Goal: Communication & Community: Ask a question

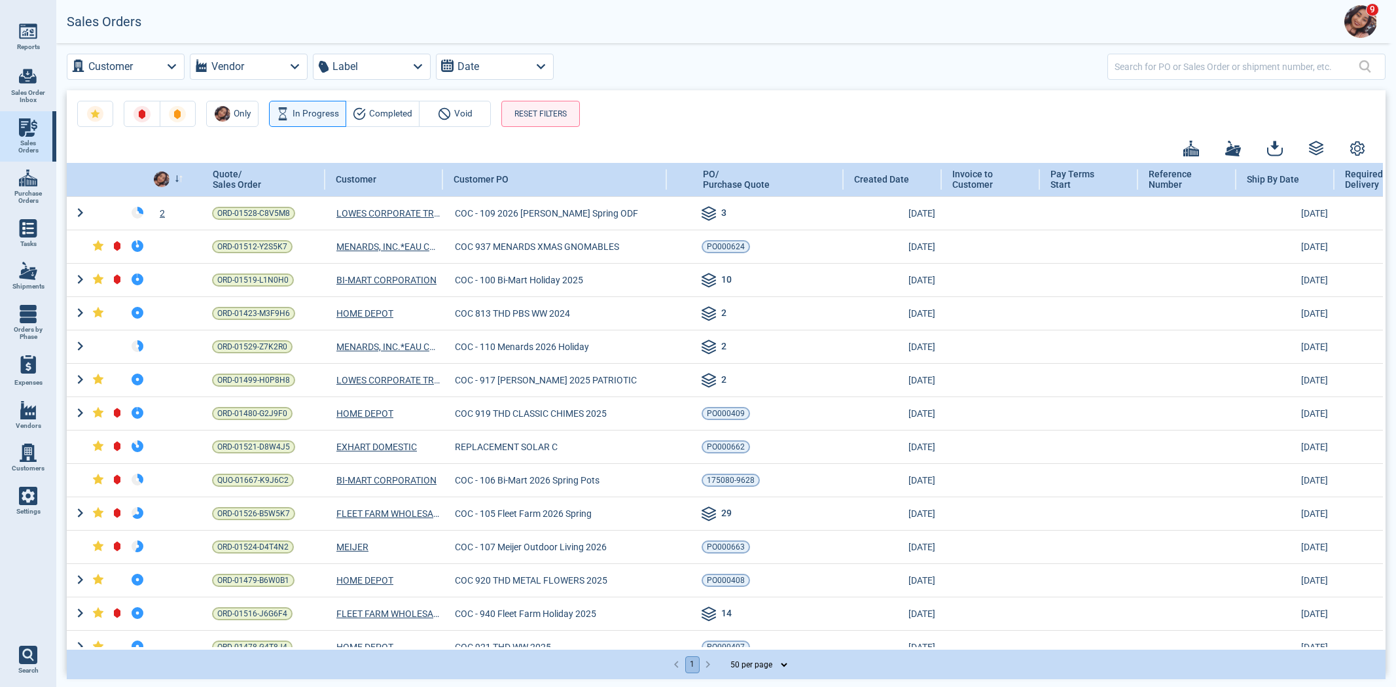
select select "50"
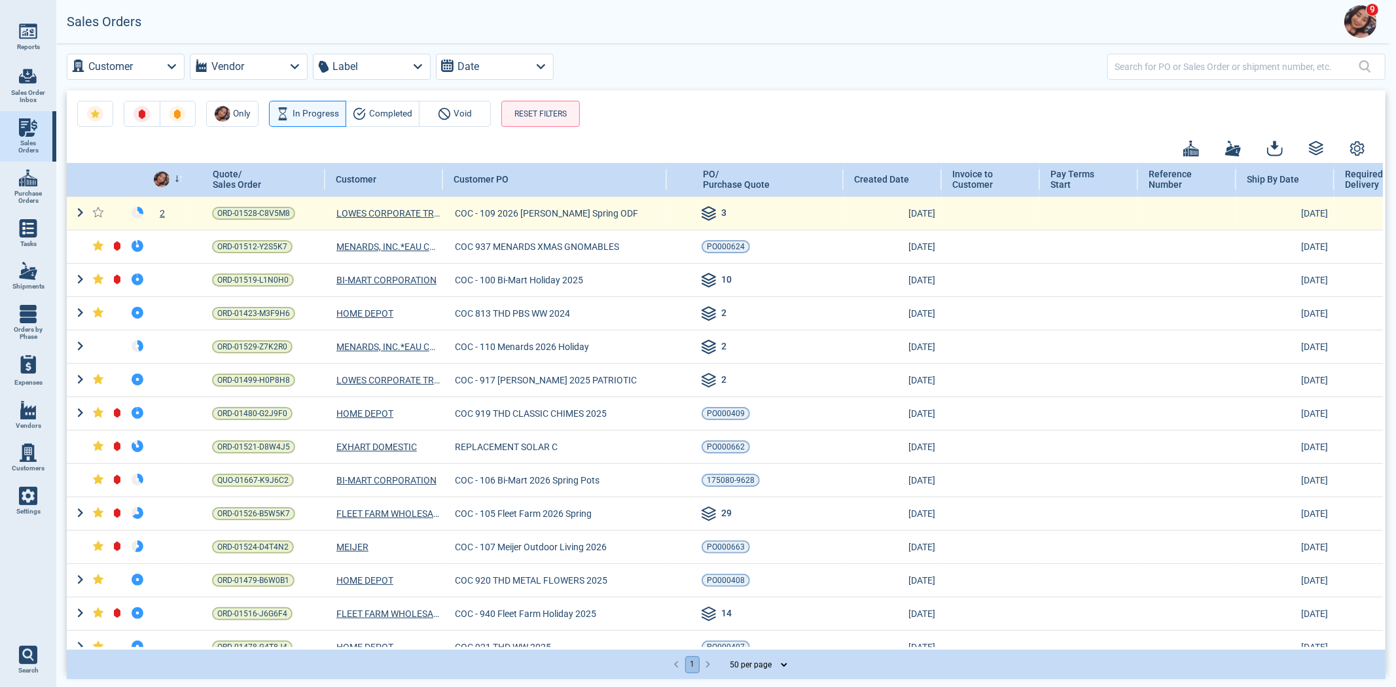
click at [162, 216] on div "2" at bounding box center [170, 213] width 43 height 13
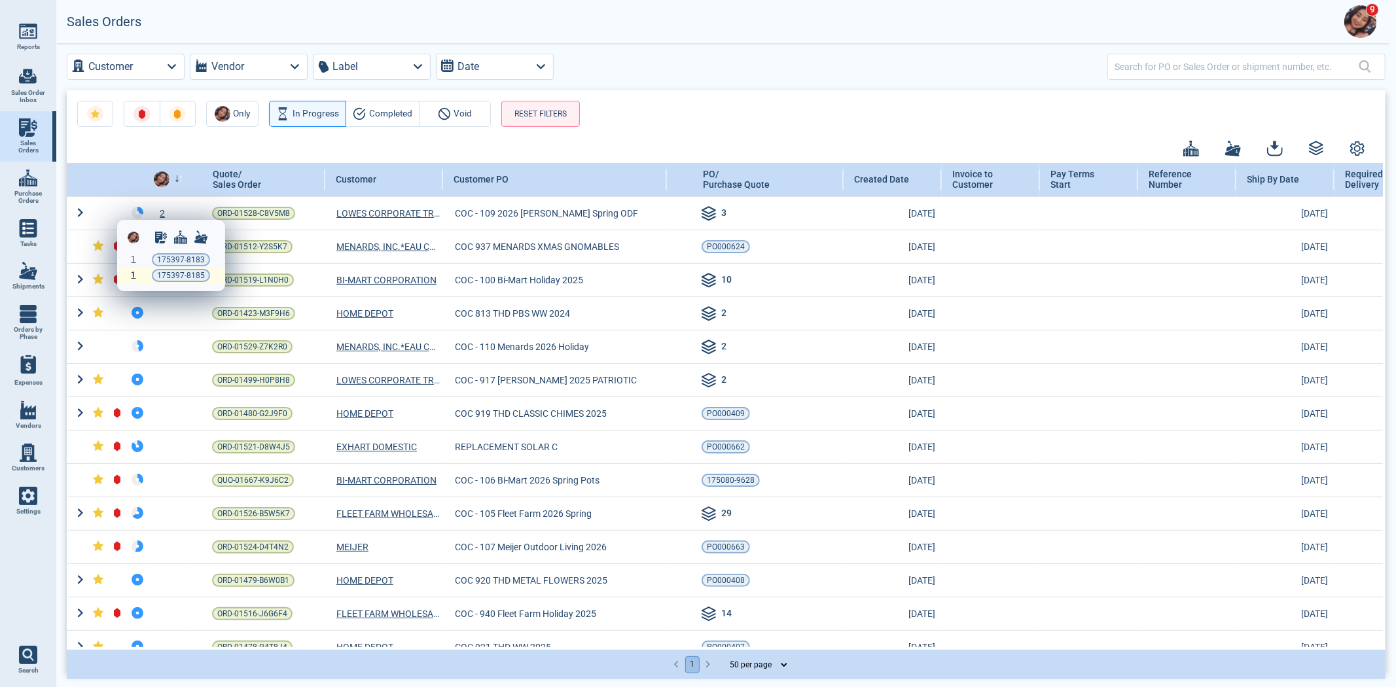
click at [135, 277] on div "1" at bounding box center [133, 275] width 9 height 9
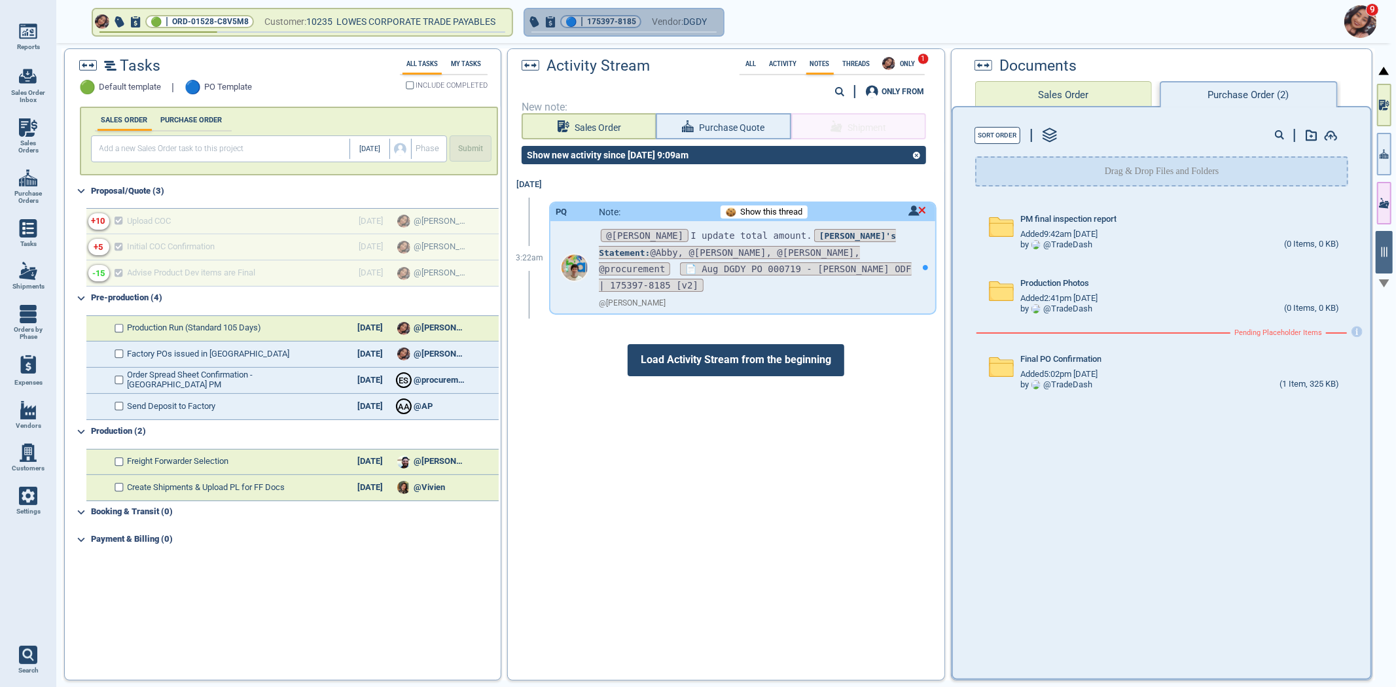
click at [681, 18] on span "Vendor:" at bounding box center [667, 22] width 31 height 16
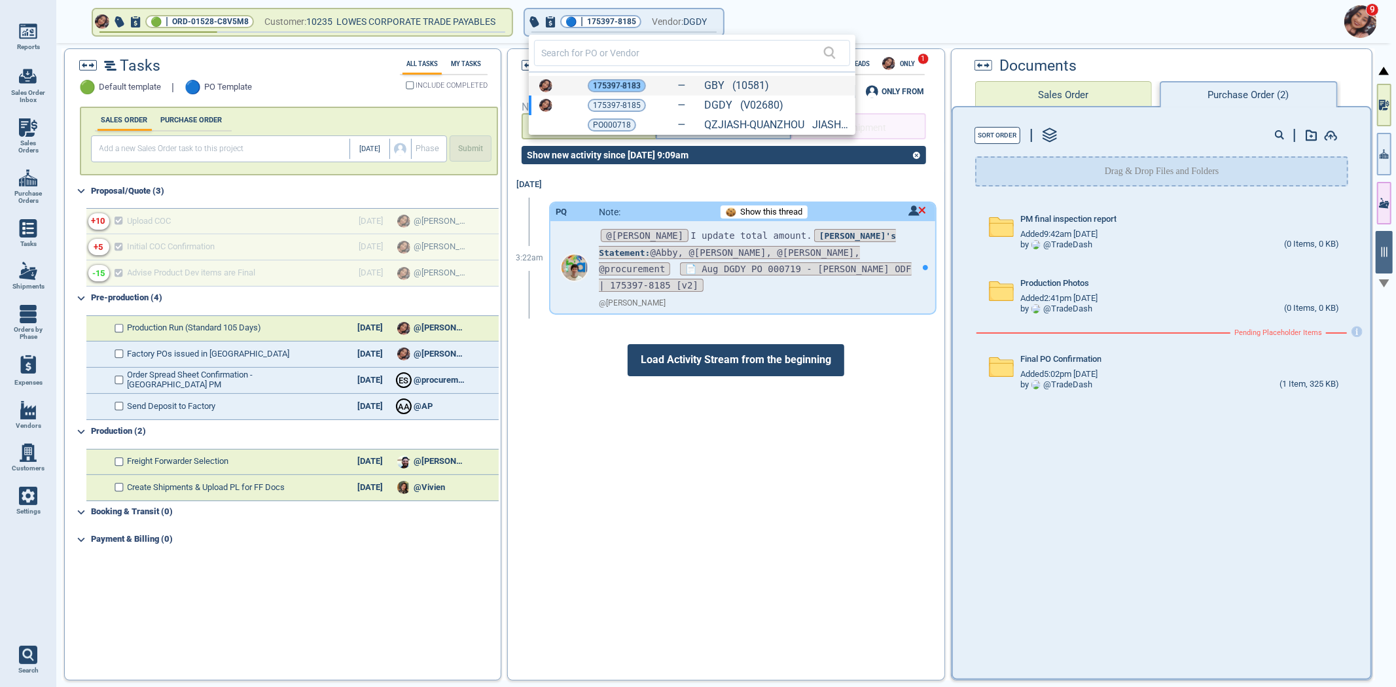
click at [623, 80] on span "175397-8183" at bounding box center [617, 85] width 48 height 13
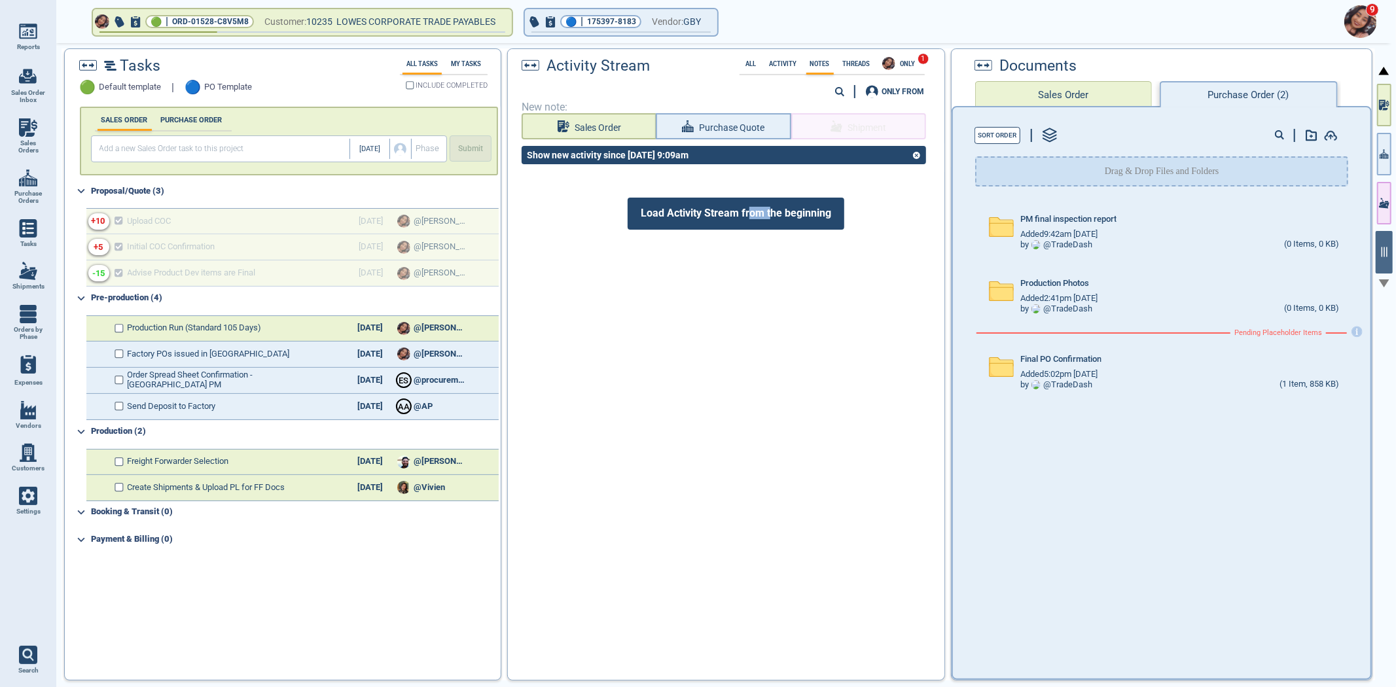
click at [763, 204] on span "Load Activity Stream from the beginning" at bounding box center [736, 213] width 217 height 31
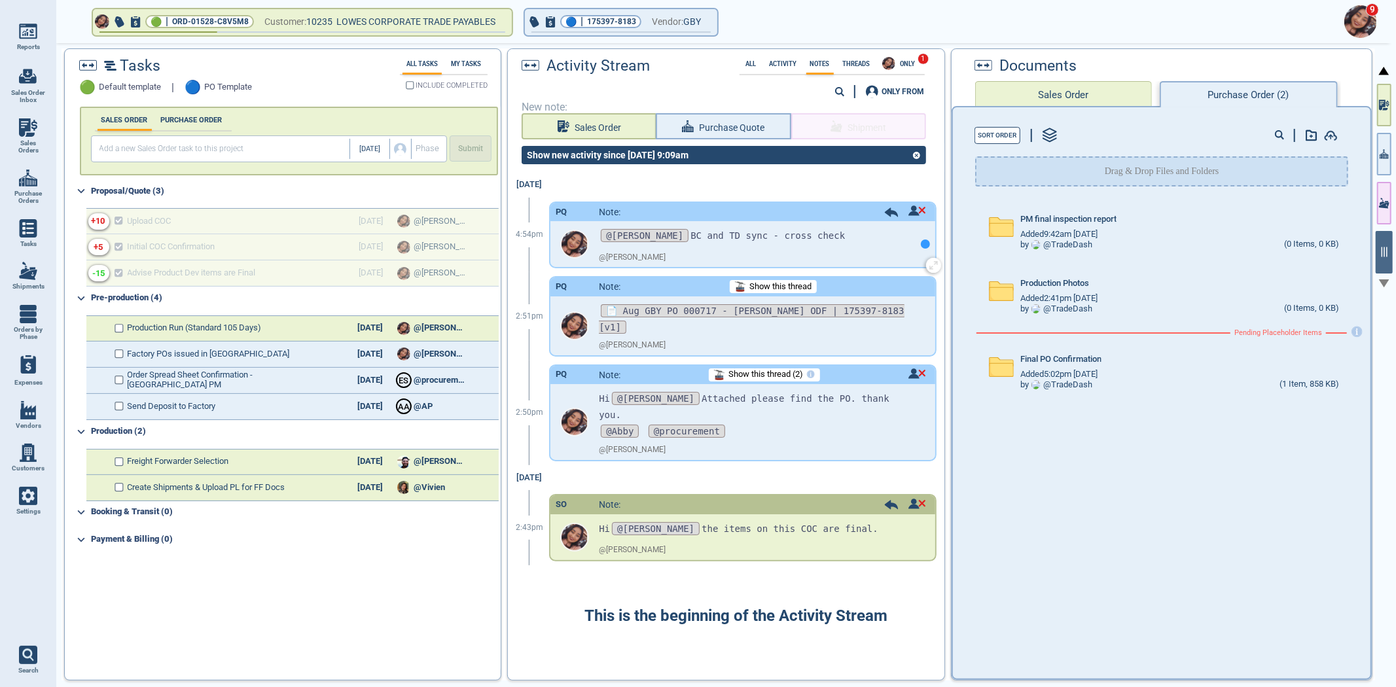
click at [916, 243] on div at bounding box center [926, 244] width 20 height 46
click at [794, 296] on div "📄 Aug GBY PO 000717 - [PERSON_NAME] ODF | 175397-8183 [v1]" at bounding box center [757, 315] width 316 height 39
click at [794, 285] on span "Show this thread" at bounding box center [780, 287] width 62 height 10
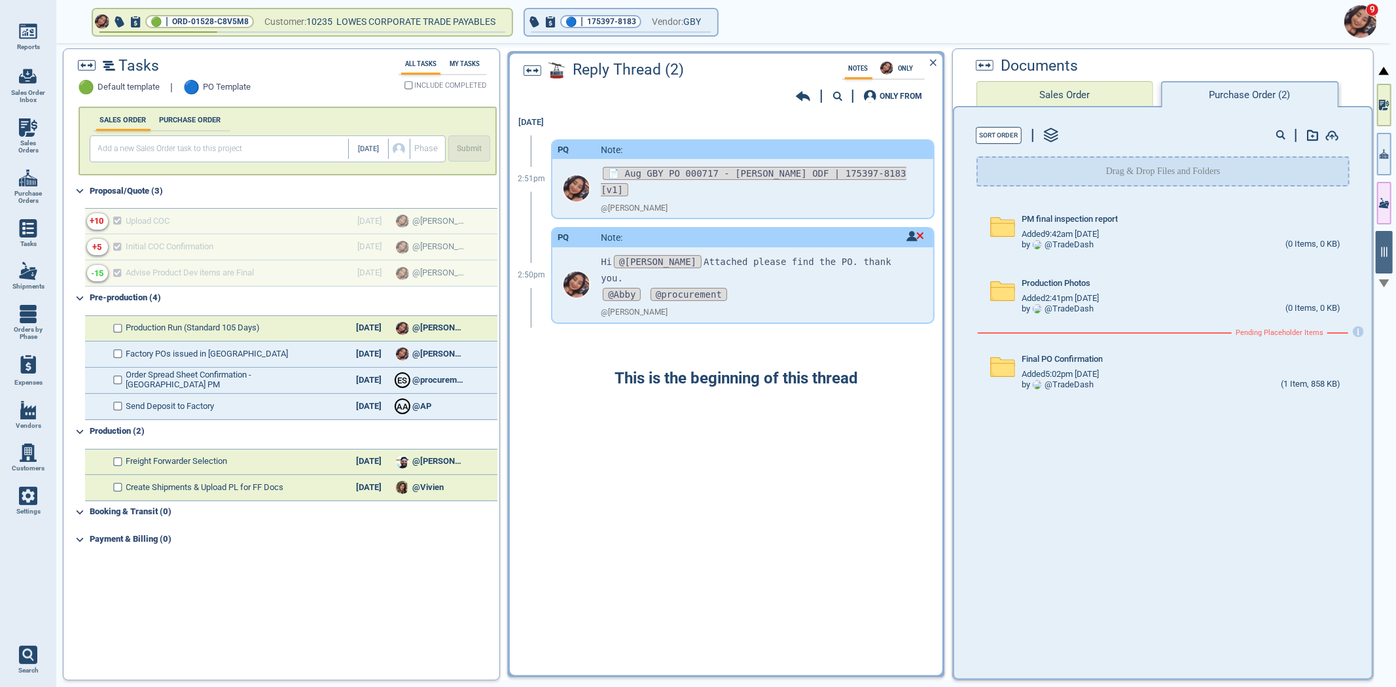
click at [802, 94] on icon at bounding box center [803, 96] width 14 height 13
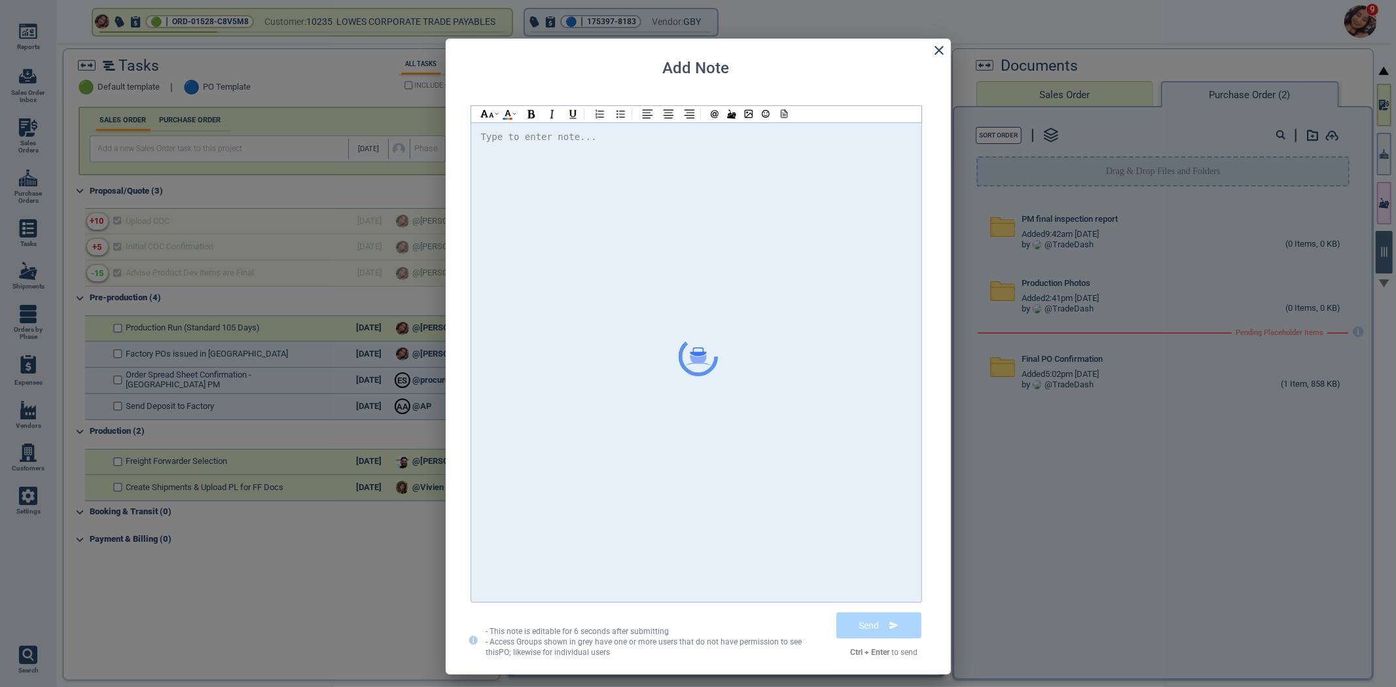
click at [751, 181] on div at bounding box center [696, 362] width 431 height 467
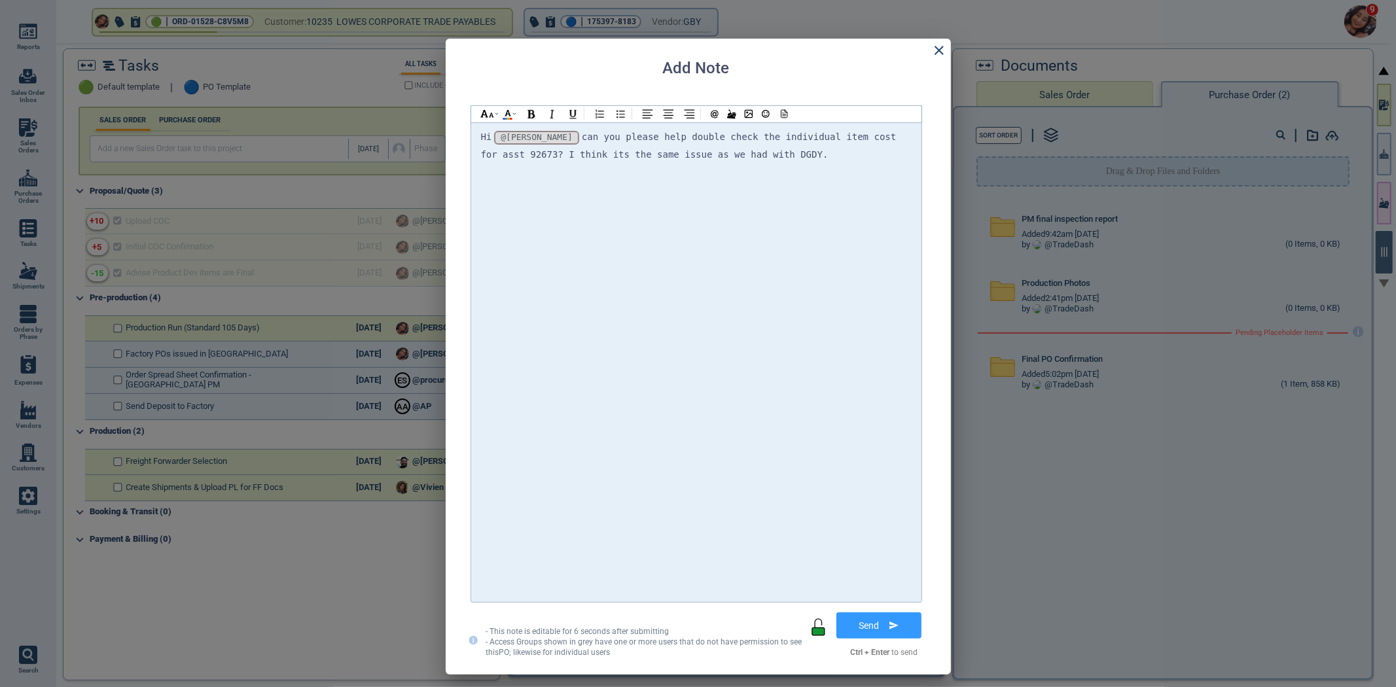
click at [576, 425] on div "Hi @[PERSON_NAME] @[PERSON_NAME] @[PERSON_NAME] can you please help double chec…" at bounding box center [696, 362] width 431 height 467
click at [783, 151] on div "Hi @[PERSON_NAME] @[PERSON_NAME] @[PERSON_NAME] can you please help double chec…" at bounding box center [696, 146] width 431 height 34
click at [868, 182] on div "Hi @[PERSON_NAME] @[PERSON_NAME] @[PERSON_NAME] can you please help double chec…" at bounding box center [696, 362] width 431 height 467
drag, startPoint x: 861, startPoint y: 171, endPoint x: 741, endPoint y: 177, distance: 119.9
click at [735, 173] on div "The total cost for 1096 sets shows $80,851.92, but the individual cost is" at bounding box center [696, 171] width 431 height 16
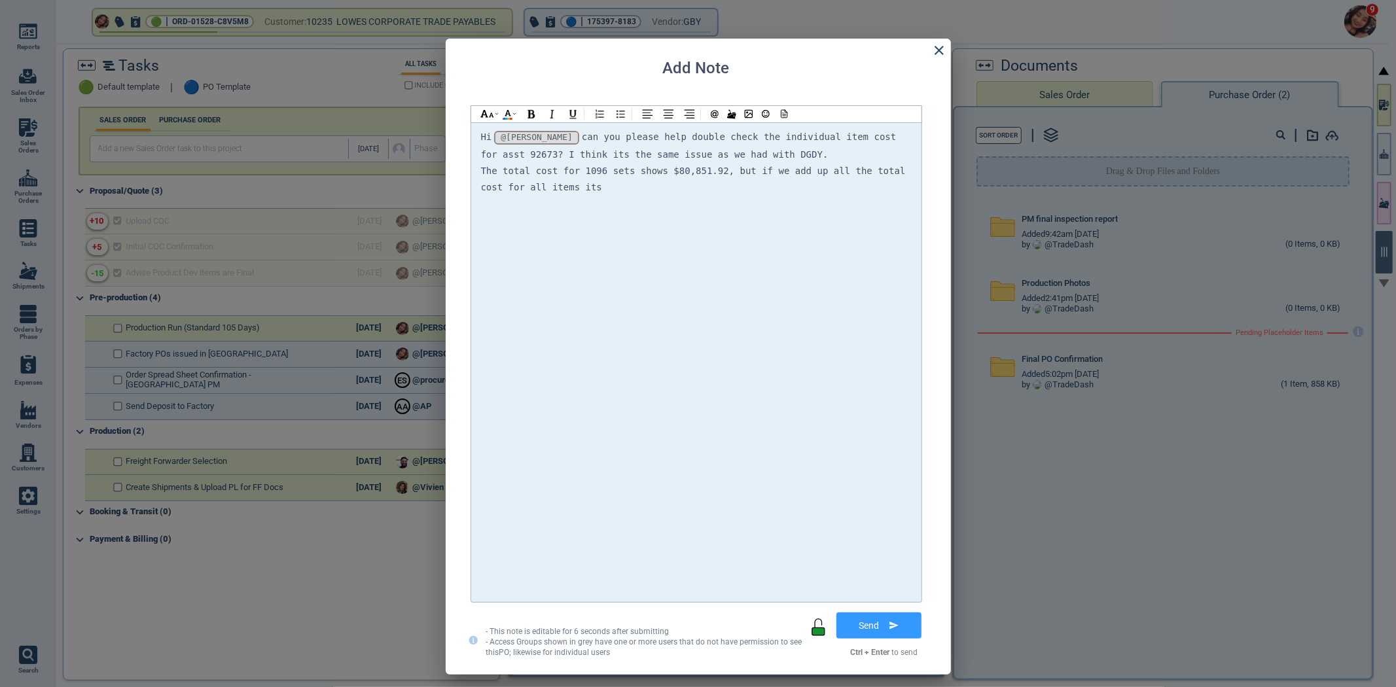
click at [618, 177] on div "The total cost for 1096 sets shows $80,851.92, but if we add up all the total c…" at bounding box center [696, 179] width 431 height 33
click at [617, 186] on div "The total cost for 1096 sets shows $80,851.92, but if we add up all the total c…" at bounding box center [696, 179] width 431 height 33
click at [792, 148] on div "Hi @[PERSON_NAME] @[PERSON_NAME] @[PERSON_NAME] can you please help double chec…" at bounding box center [696, 146] width 431 height 34
click at [781, 222] on div "Hi @[PERSON_NAME] @[PERSON_NAME] @[PERSON_NAME] can you please help double chec…" at bounding box center [696, 362] width 431 height 467
click at [789, 115] on div at bounding box center [782, 114] width 17 height 16
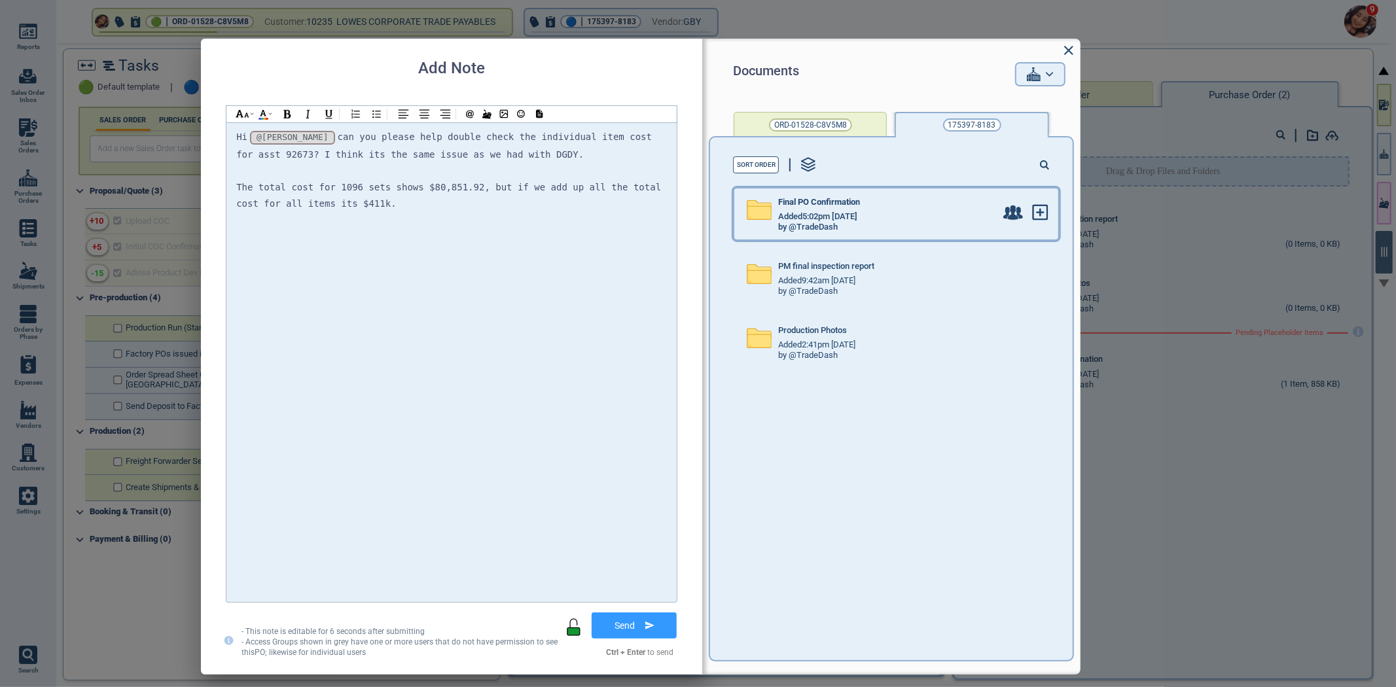
click at [834, 215] on span "Added 5:02pm [DATE]" at bounding box center [817, 217] width 79 height 10
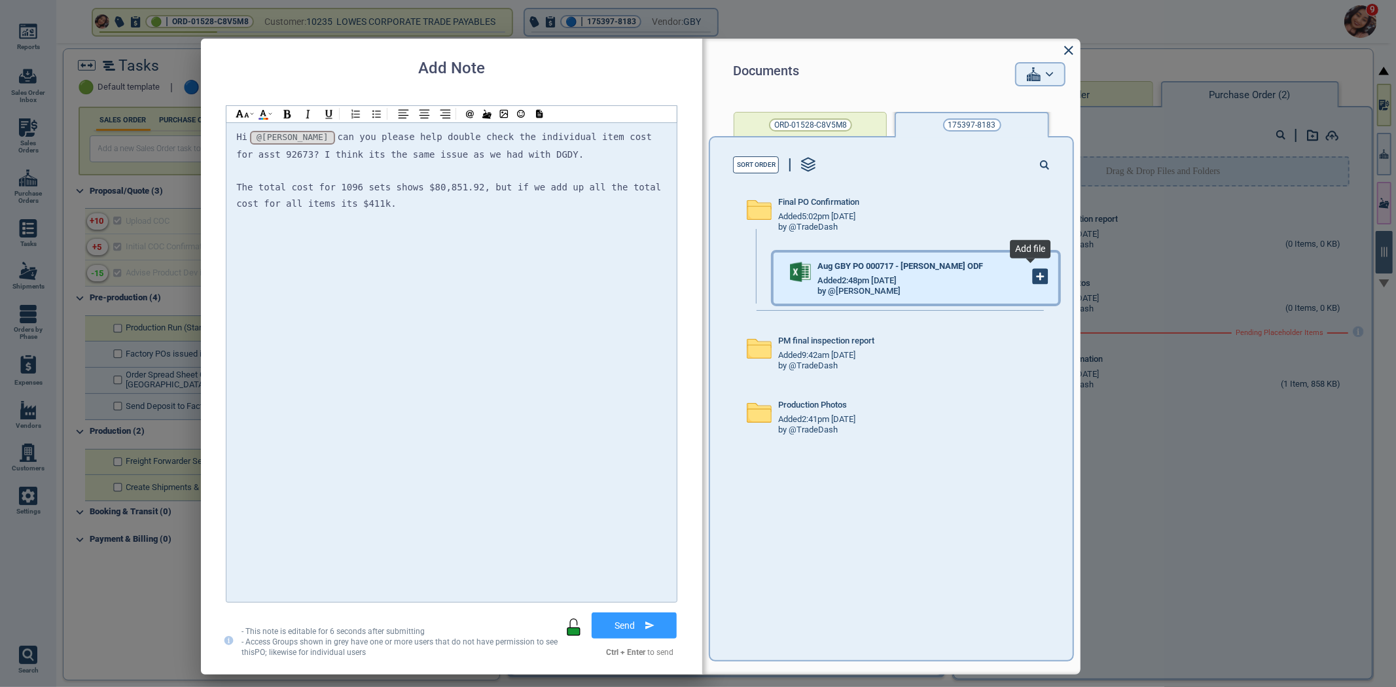
click at [1033, 279] on icon at bounding box center [1040, 277] width 14 height 14
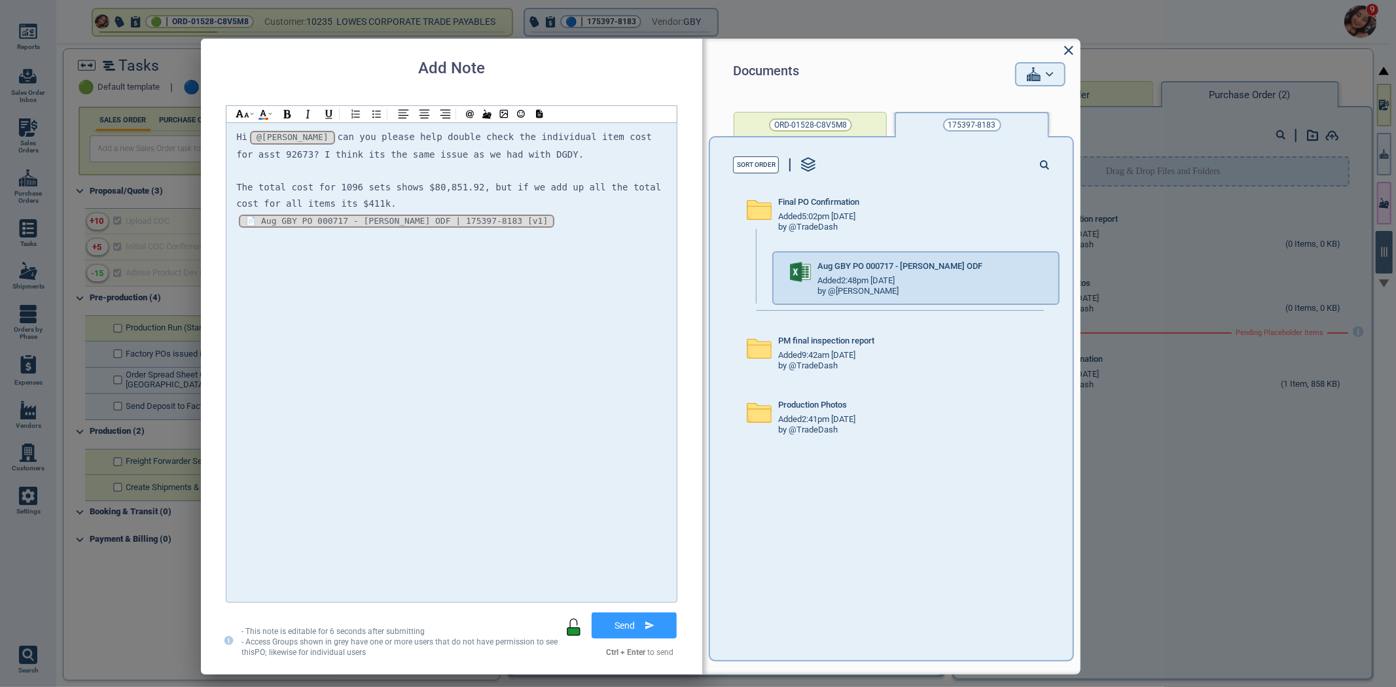
click at [518, 155] on div "Hi @[PERSON_NAME] @[PERSON_NAME] @[PERSON_NAME] can you please help double chec…" at bounding box center [451, 146] width 431 height 34
click at [371, 154] on span "can you please help double check the individual item cost for asst 92673? I thi…" at bounding box center [446, 146] width 421 height 28
click at [658, 638] on button "Send" at bounding box center [634, 625] width 95 height 33
